Goal: Information Seeking & Learning: Learn about a topic

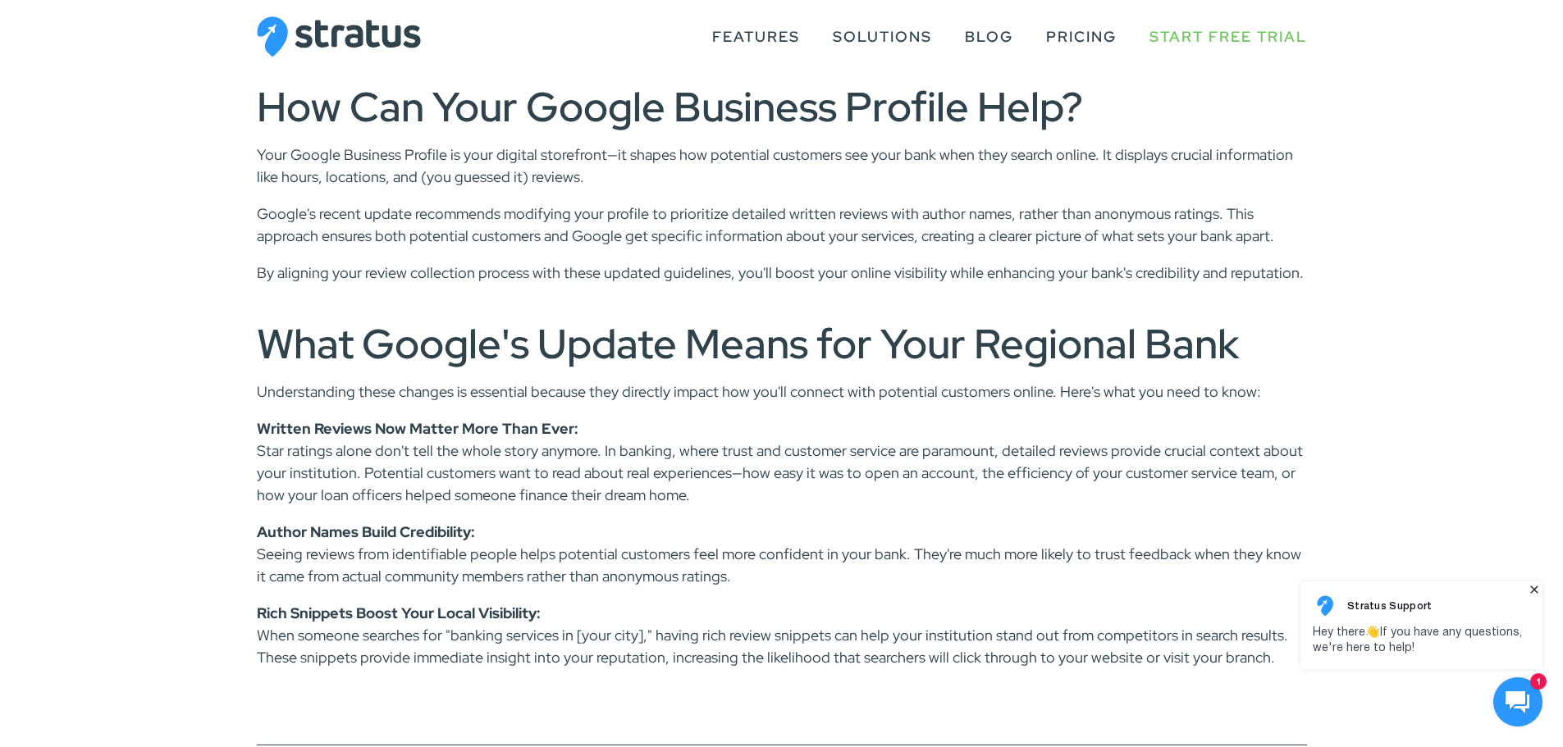
scroll to position [1805, 0]
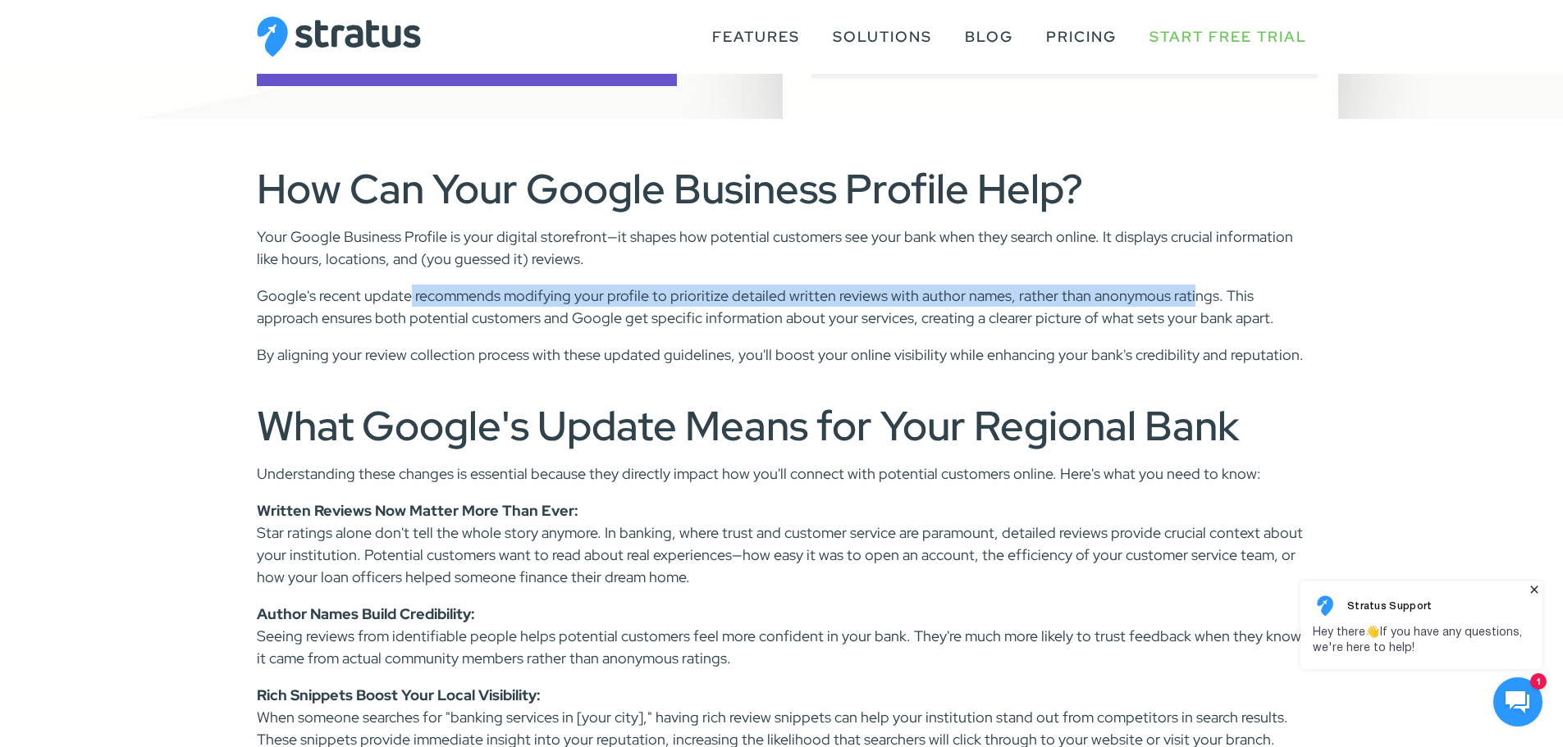
drag, startPoint x: 411, startPoint y: 300, endPoint x: 1186, endPoint y: 284, distance: 775.4
click at [1186, 285] on p "Google's recent update recommends modifying your profile to prioritize detailed…" at bounding box center [782, 307] width 1050 height 44
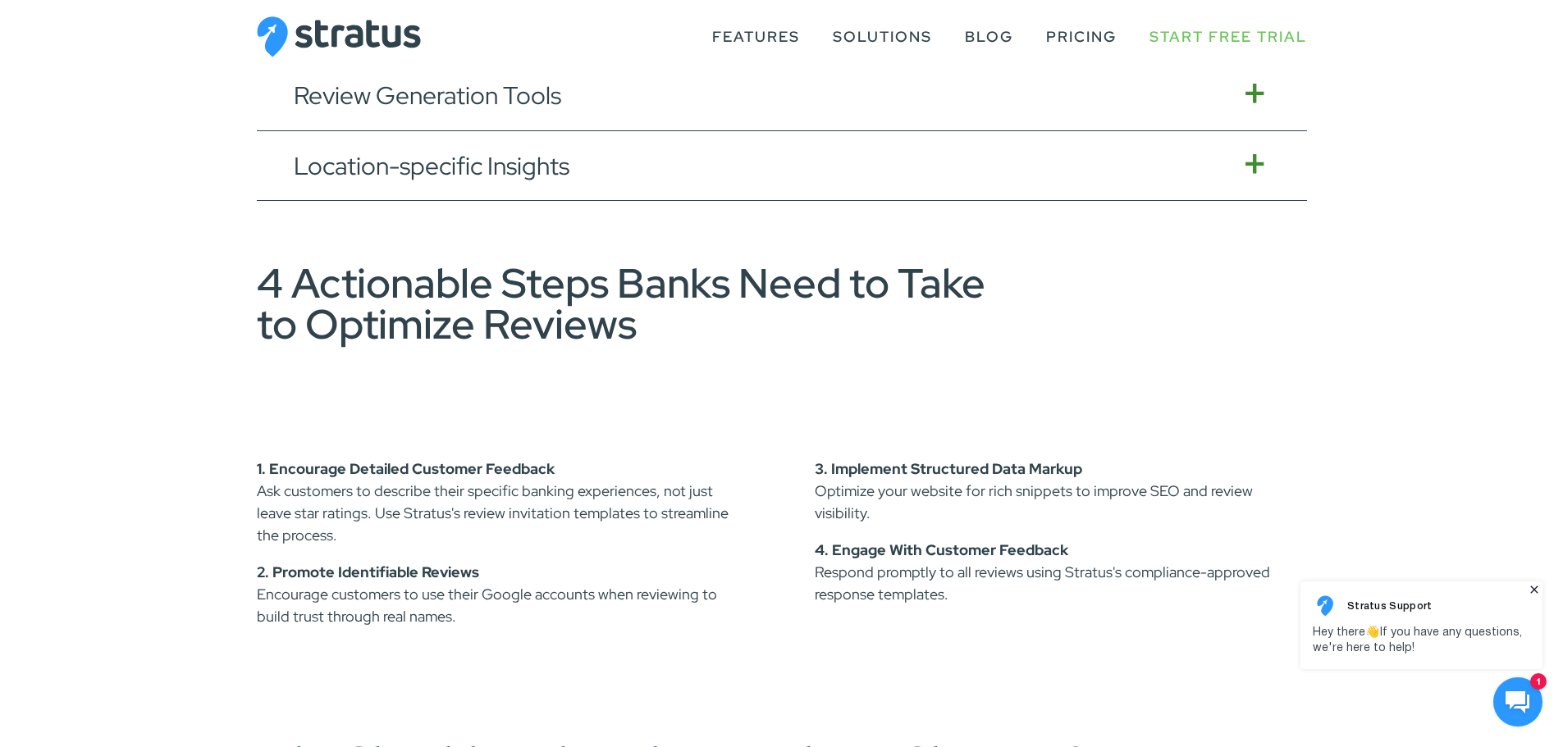
scroll to position [2871, 0]
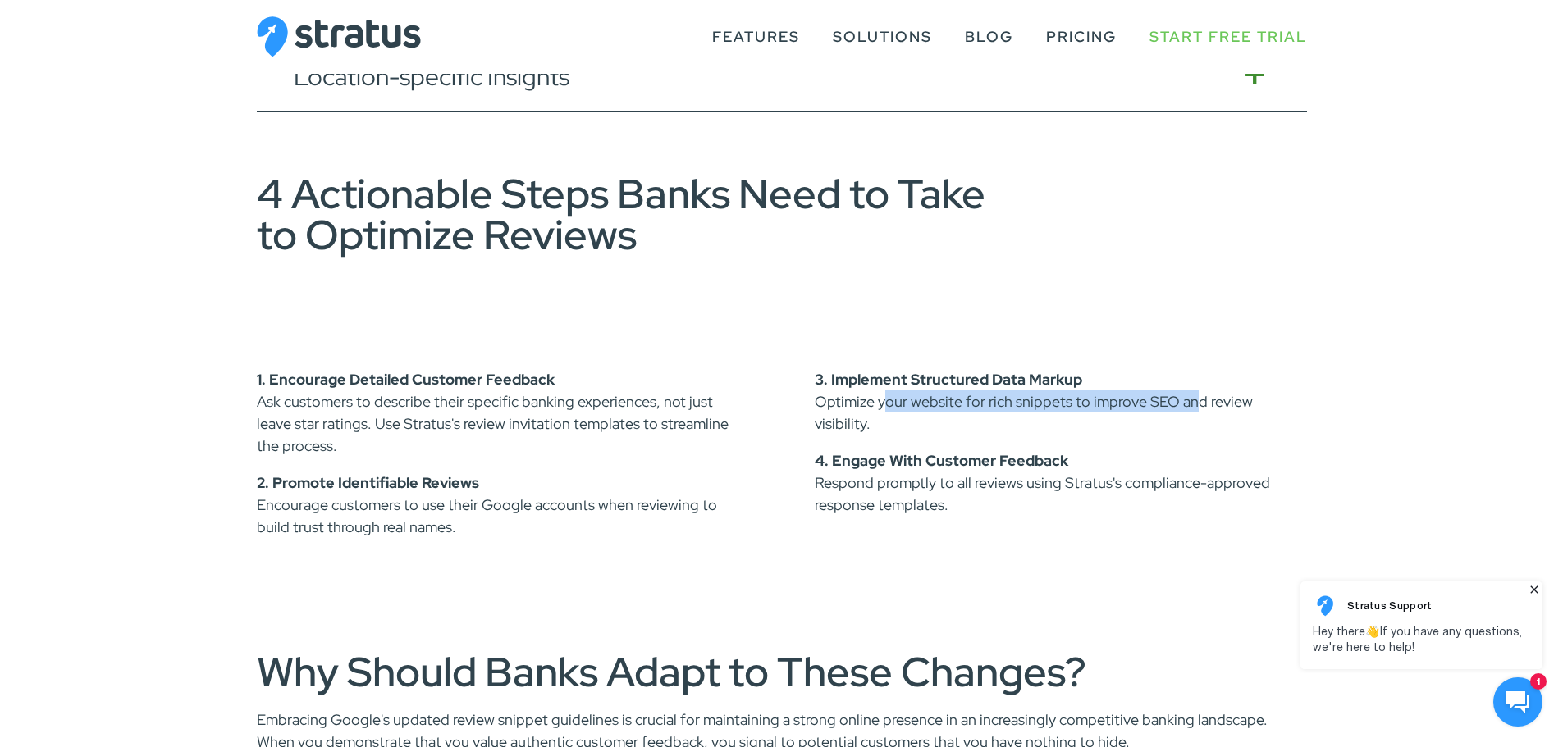
drag, startPoint x: 883, startPoint y: 400, endPoint x: 1191, endPoint y: 391, distance: 308.6
click at [1191, 391] on p "3. Implement Structured Data Markup Optimize your website for rich snippets to …" at bounding box center [1061, 401] width 492 height 66
click at [998, 397] on p "3. Implement Structured Data Markup Optimize your website for rich snippets to …" at bounding box center [1061, 401] width 492 height 66
drag, startPoint x: 959, startPoint y: 406, endPoint x: 1174, endPoint y: 406, distance: 214.9
click at [1174, 406] on p "3. Implement Structured Data Markup Optimize your website for rich snippets to …" at bounding box center [1061, 401] width 492 height 66
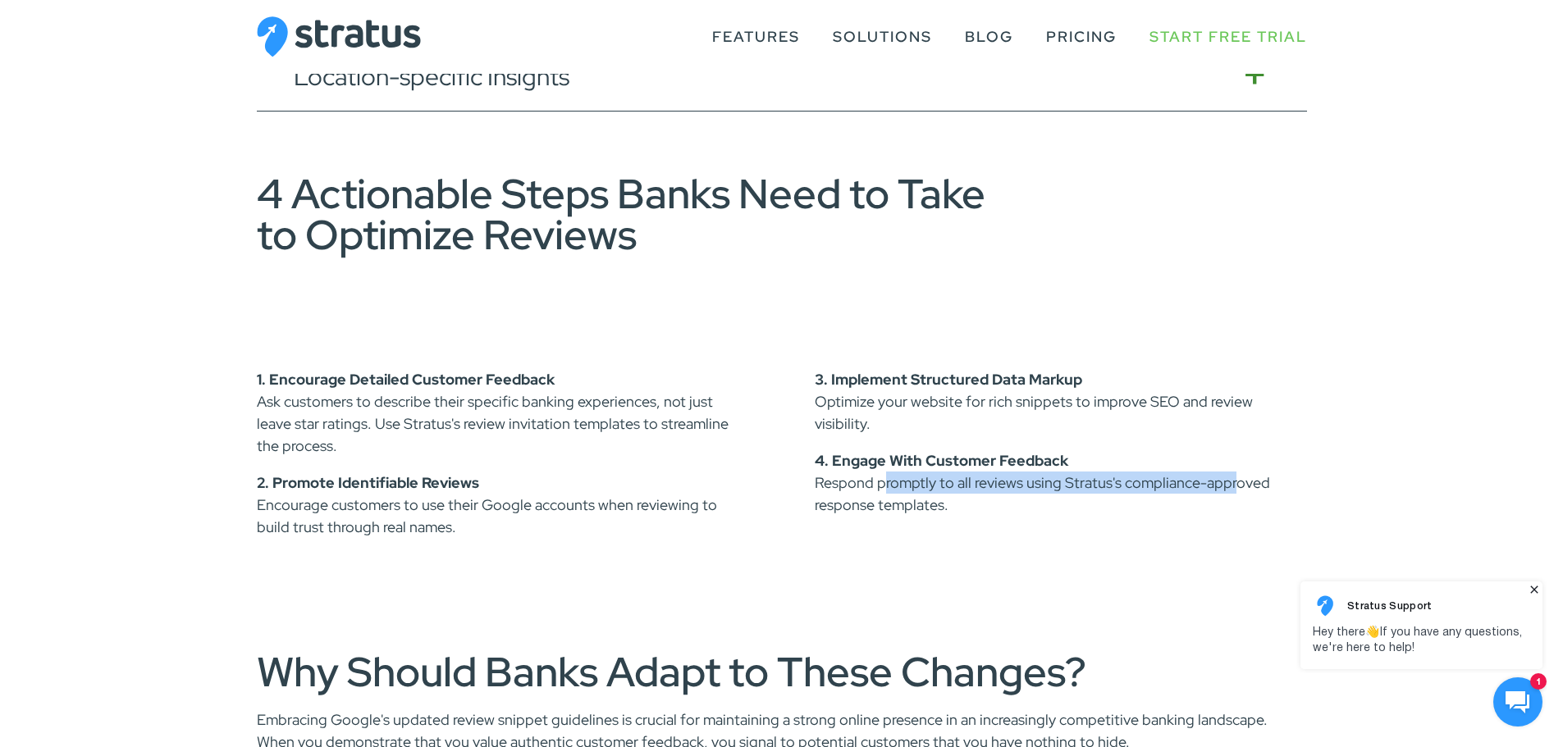
drag, startPoint x: 881, startPoint y: 467, endPoint x: 1231, endPoint y: 454, distance: 350.5
click at [1231, 454] on p "4. Engage With Customer Feedback Respond promptly to all reviews using Stratus'…" at bounding box center [1061, 483] width 492 height 66
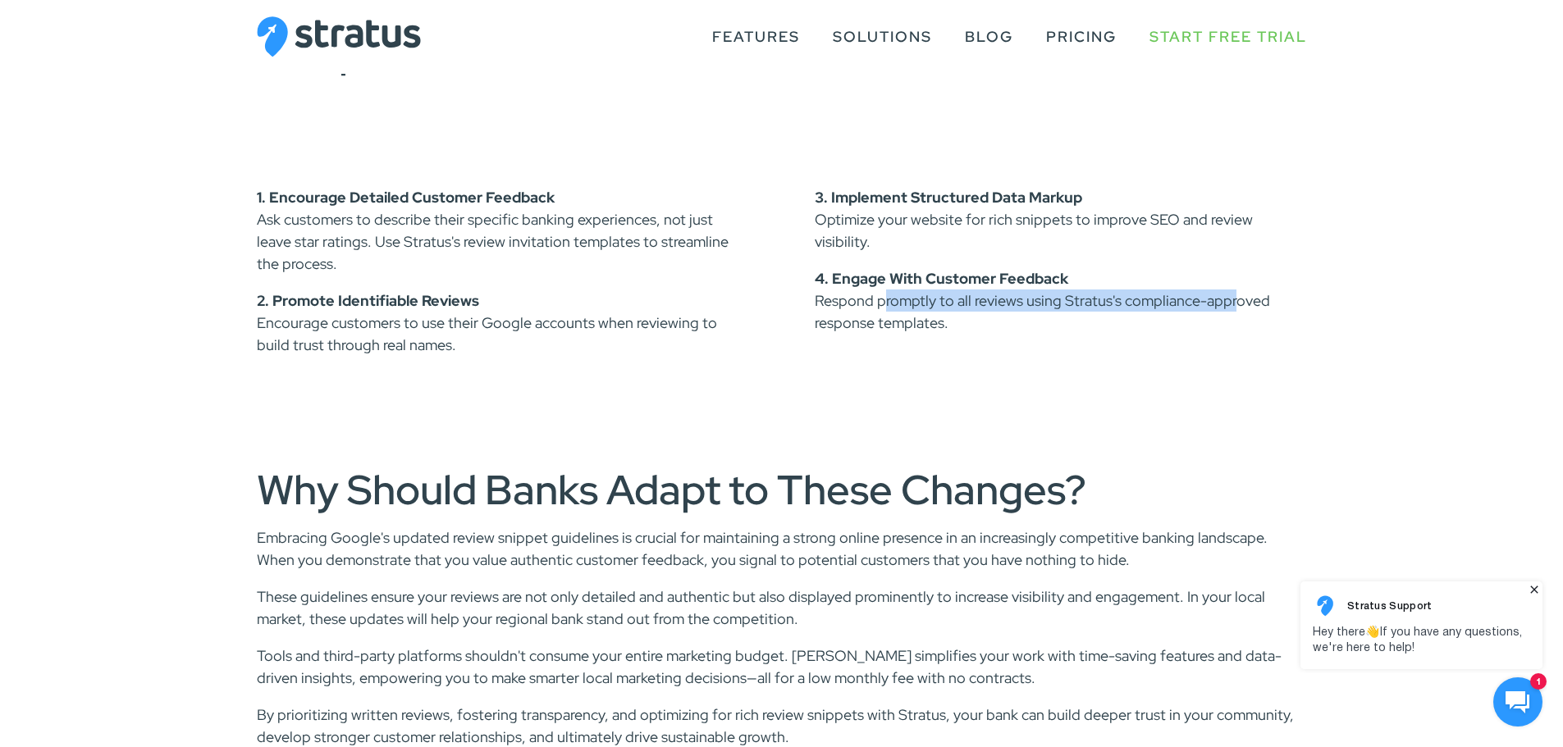
scroll to position [2789, 0]
